Goal: Task Accomplishment & Management: Manage account settings

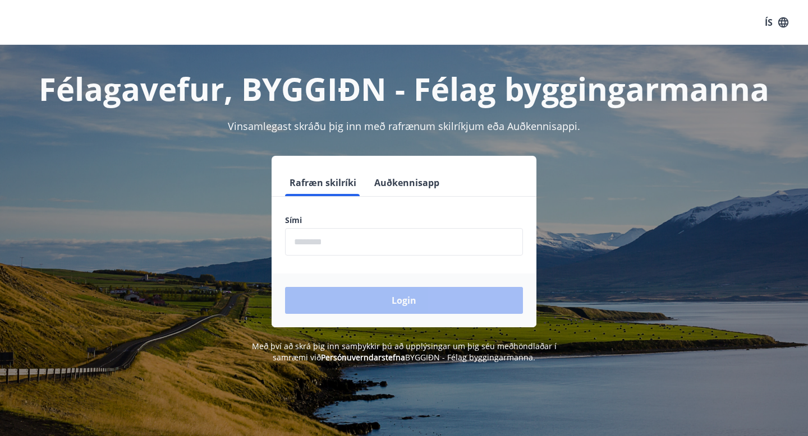
click at [376, 246] on input "phone" at bounding box center [404, 241] width 238 height 27
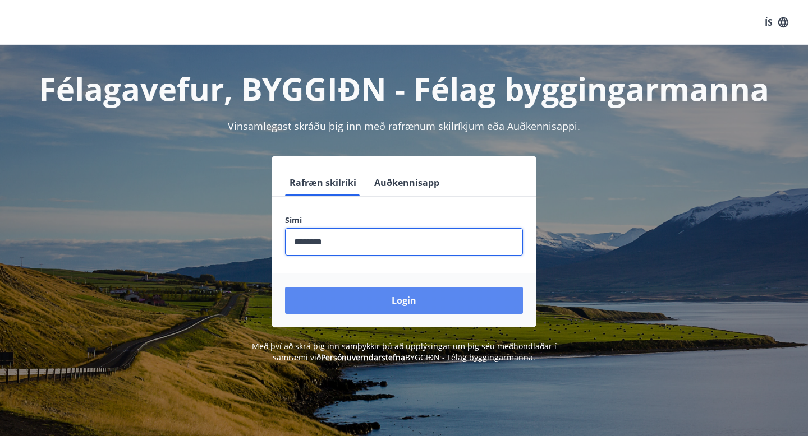
type input "********"
click at [391, 302] on button "Login" at bounding box center [404, 300] width 238 height 27
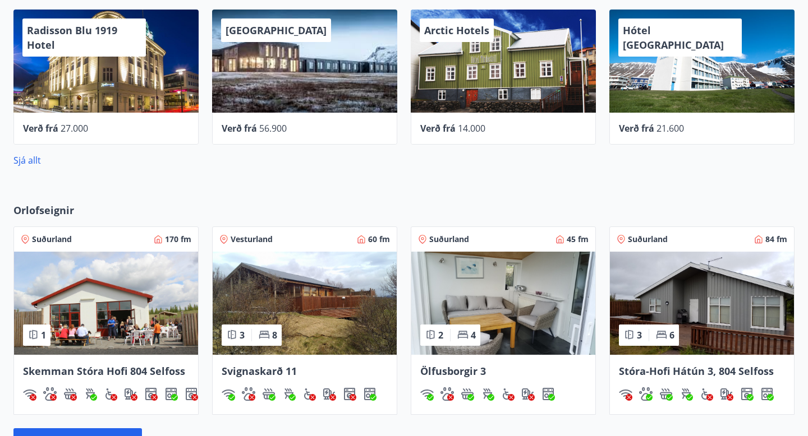
scroll to position [730, 0]
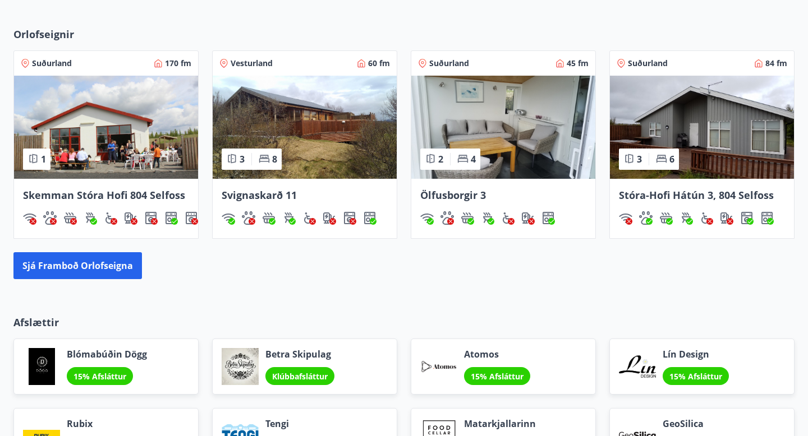
click at [139, 115] on img at bounding box center [106, 127] width 184 height 103
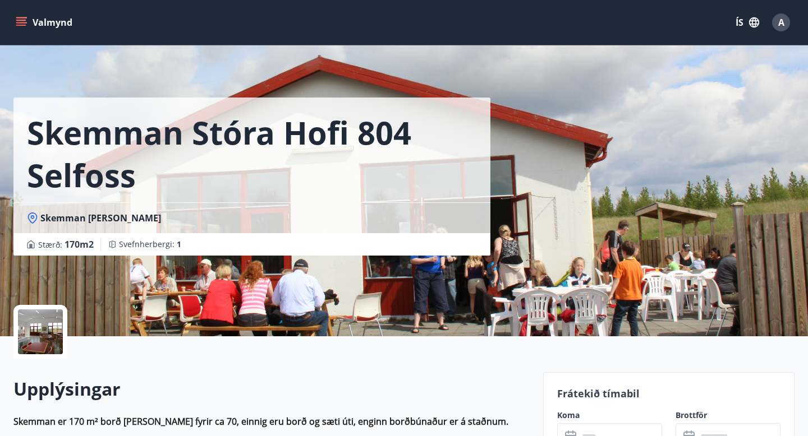
click at [485, 388] on h2 "Upplýsingar" at bounding box center [271, 389] width 516 height 25
click at [417, 15] on div "Valmynd ÍS A" at bounding box center [403, 22] width 781 height 27
